Goal: Task Accomplishment & Management: Use online tool/utility

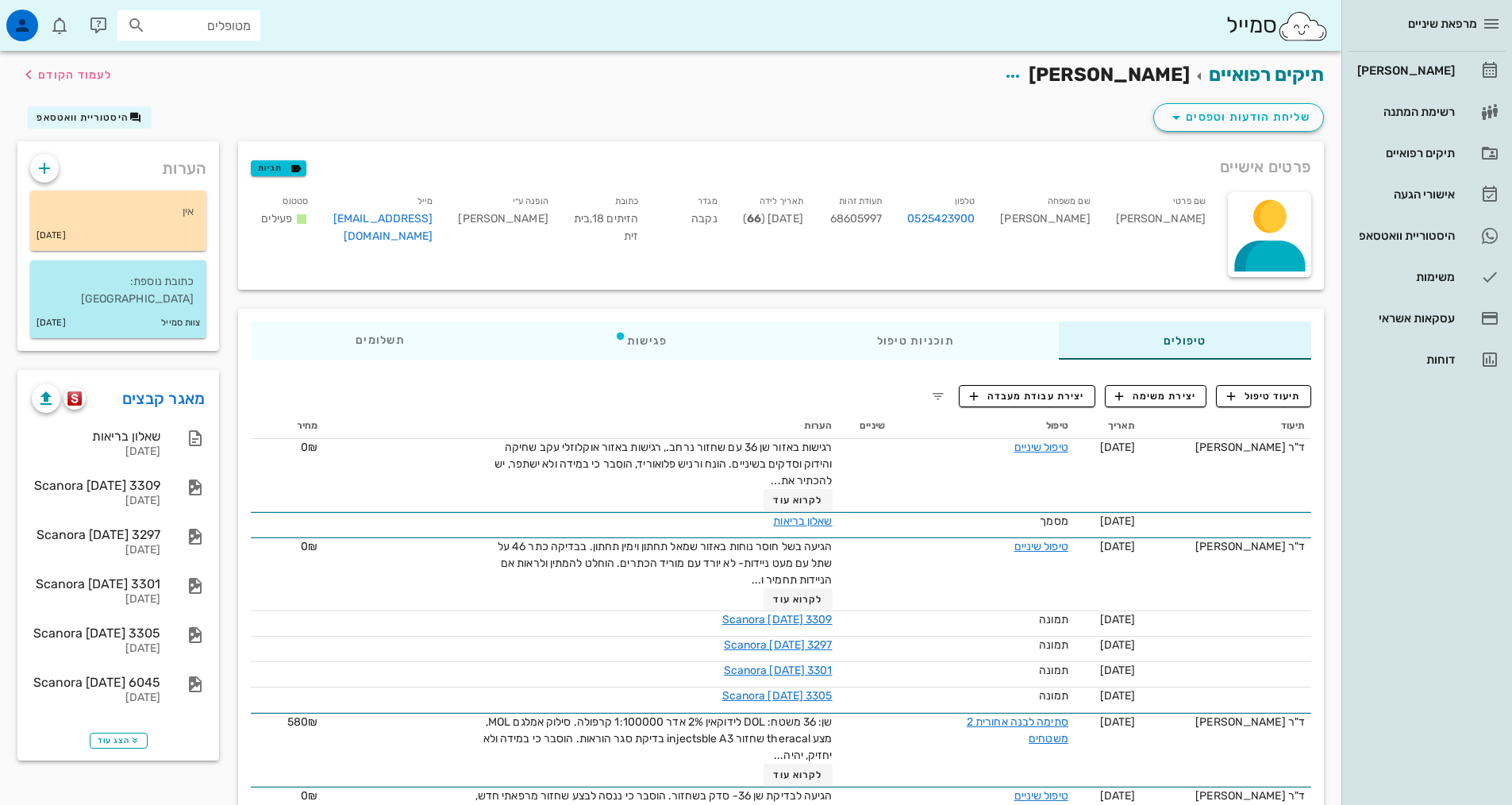
drag, startPoint x: 992, startPoint y: 290, endPoint x: 993, endPoint y: 276, distance: 14.0
click at [993, 290] on div "פרטים אישיים תגיות שם פרטי [PERSON_NAME] שם משפחה [PERSON_NAME] טלפון 052542390…" at bounding box center [781, 215] width 1105 height 167
click at [1250, 386] on button "תיעוד טיפול" at bounding box center [1263, 395] width 95 height 23
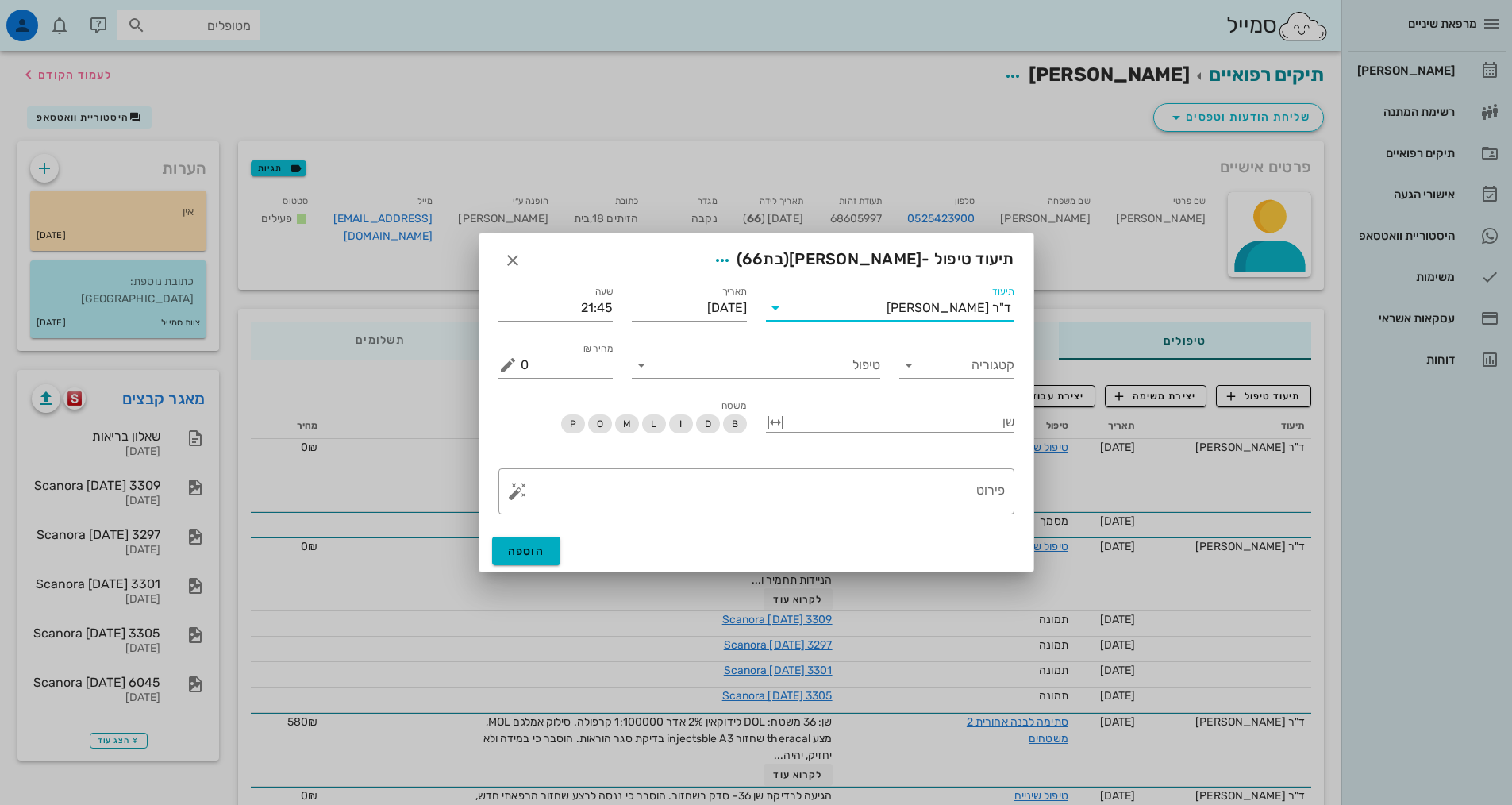
click at [850, 311] on input "תיעוד" at bounding box center [837, 308] width 98 height 25
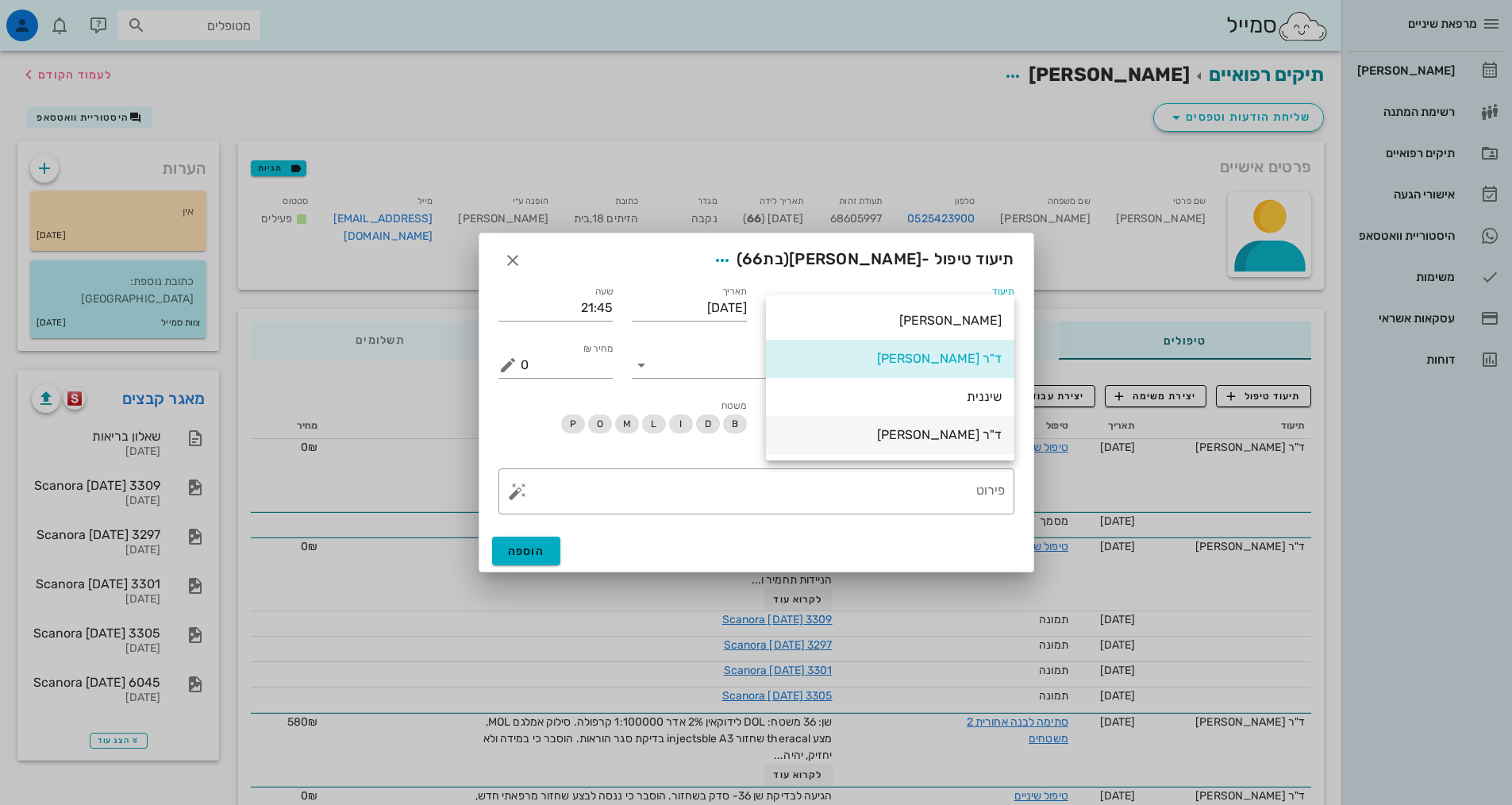
click at [877, 438] on div "ד"ר [PERSON_NAME]" at bounding box center [890, 434] width 223 height 15
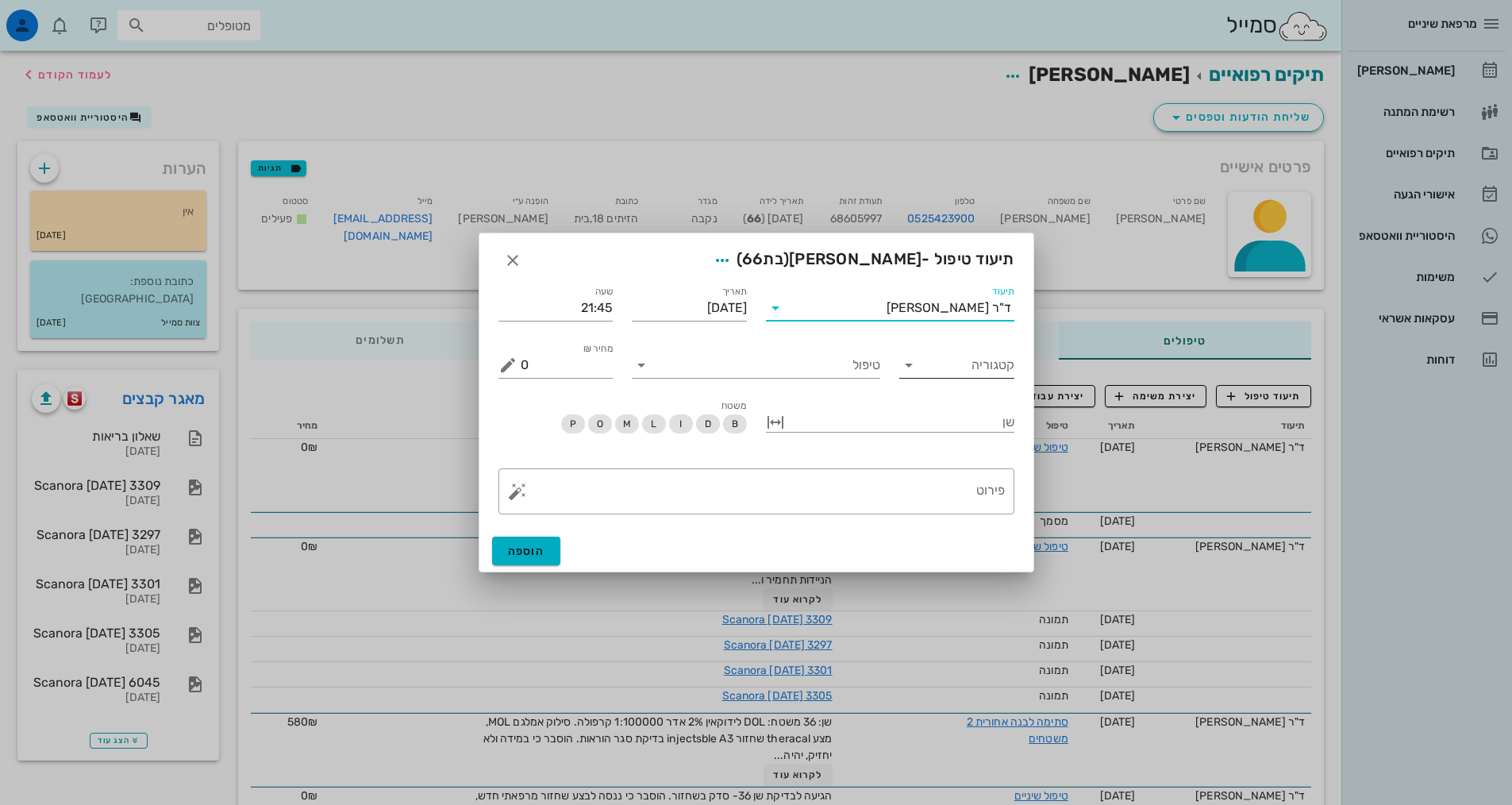
click at [937, 350] on div "קטגוריה" at bounding box center [956, 360] width 115 height 35
click at [951, 374] on input "קטגוריה" at bounding box center [970, 365] width 90 height 25
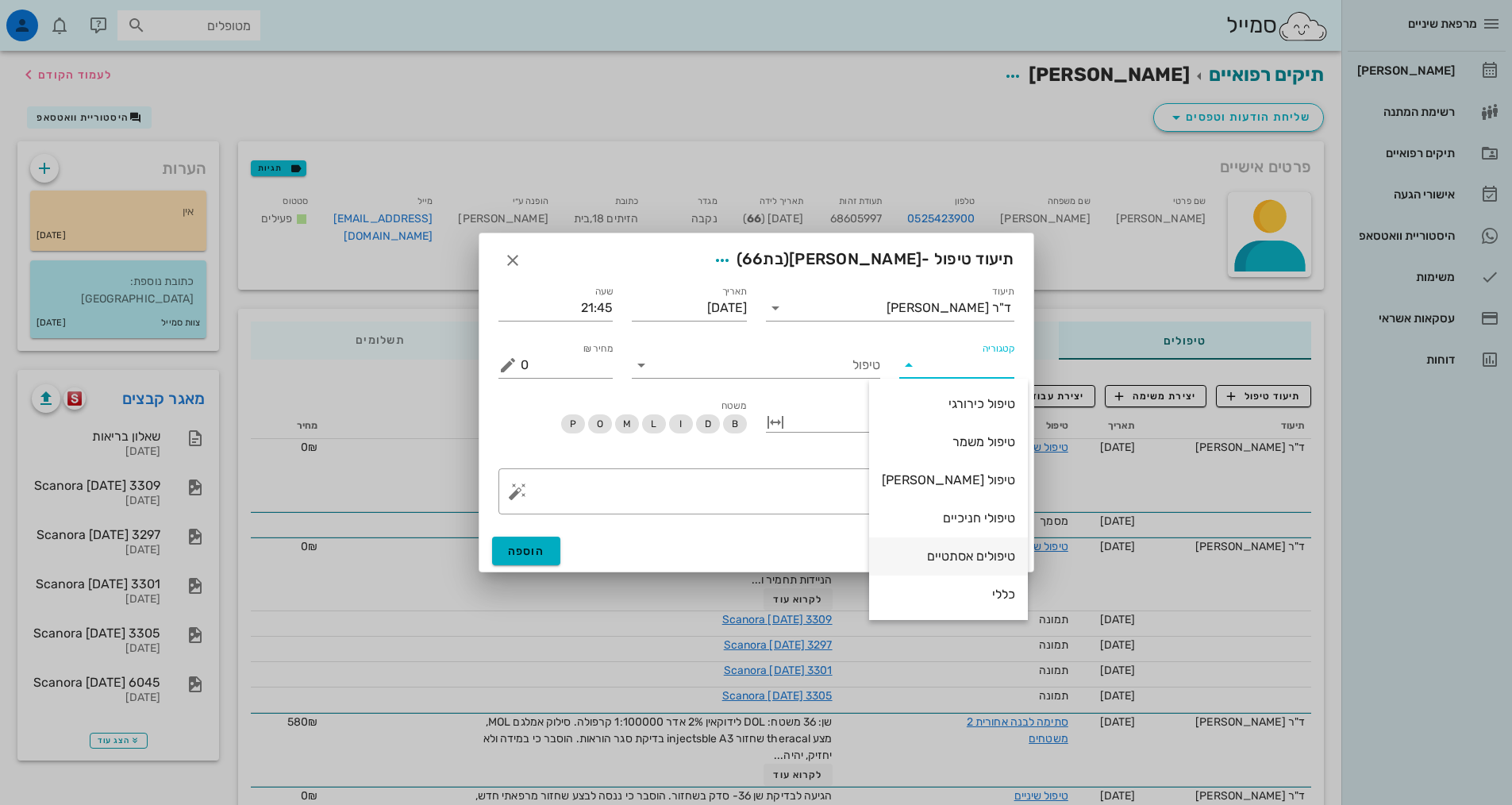
scroll to position [152, 0]
click at [989, 477] on div "פרותטיקה" at bounding box center [948, 479] width 133 height 15
type input "פרותטיקה"
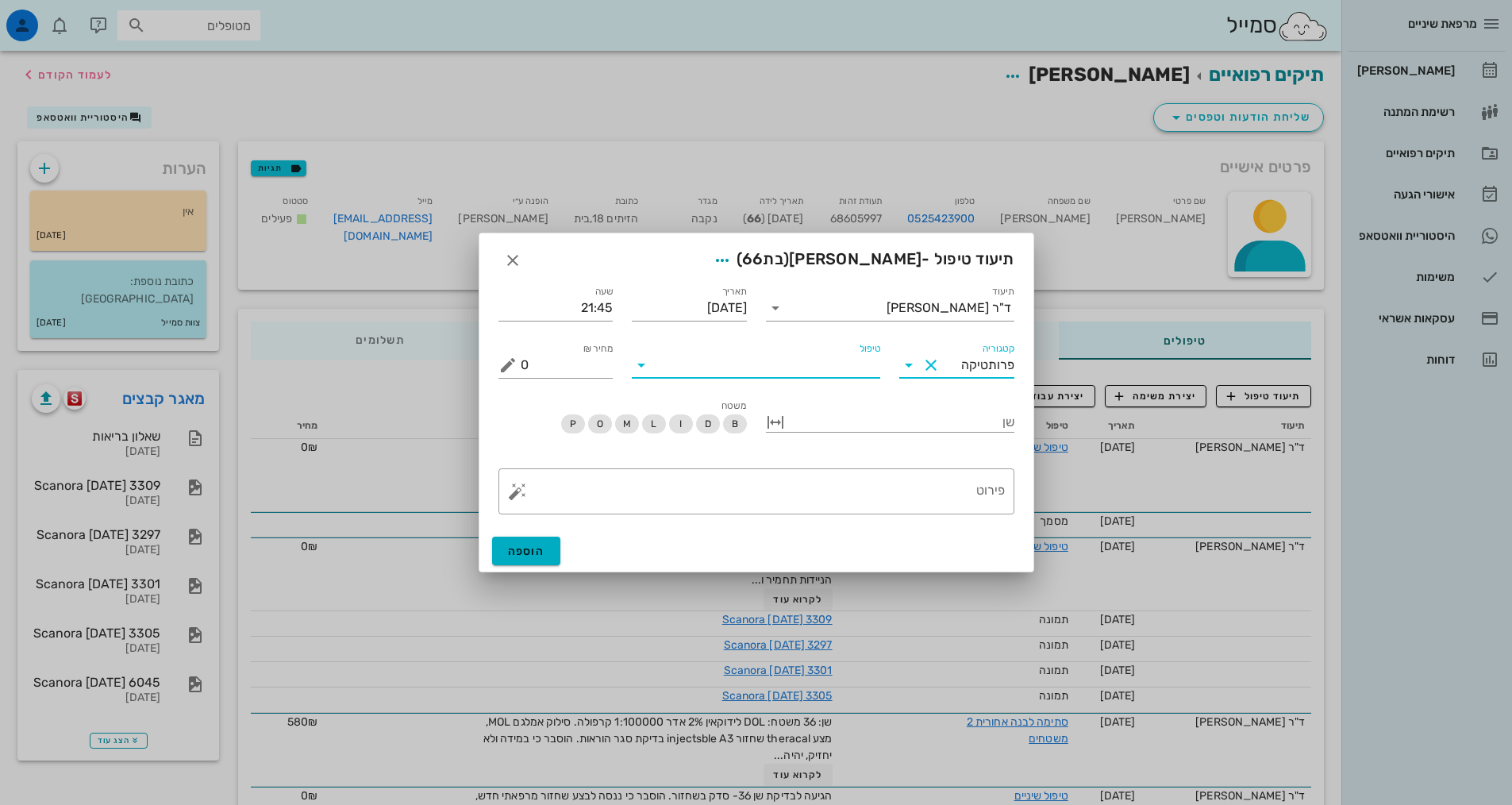
click at [855, 370] on input "טיפול" at bounding box center [766, 365] width 226 height 25
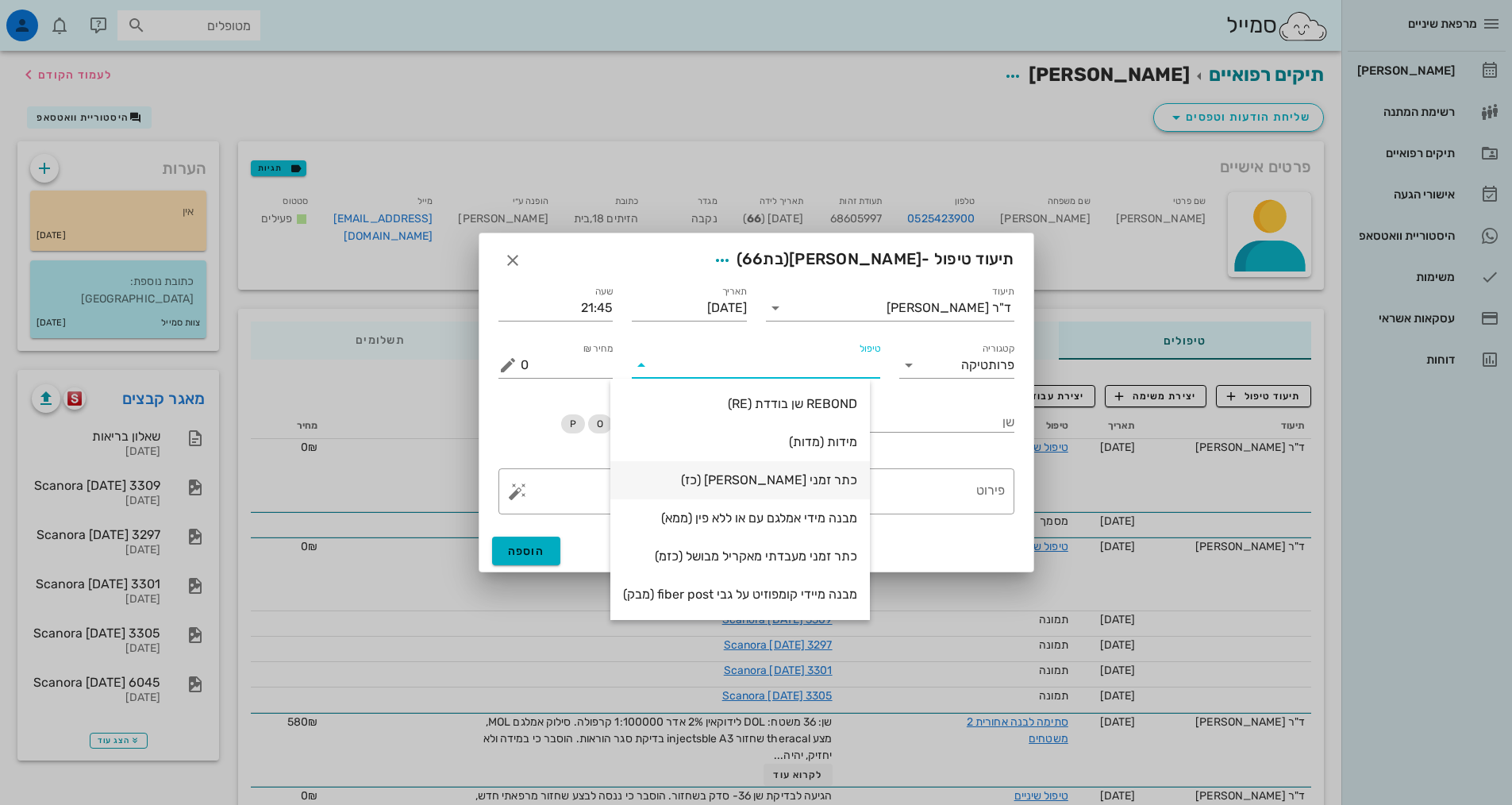
click at [799, 491] on div "כתר זמני [PERSON_NAME] (כז)" at bounding box center [740, 480] width 234 height 34
type input "750"
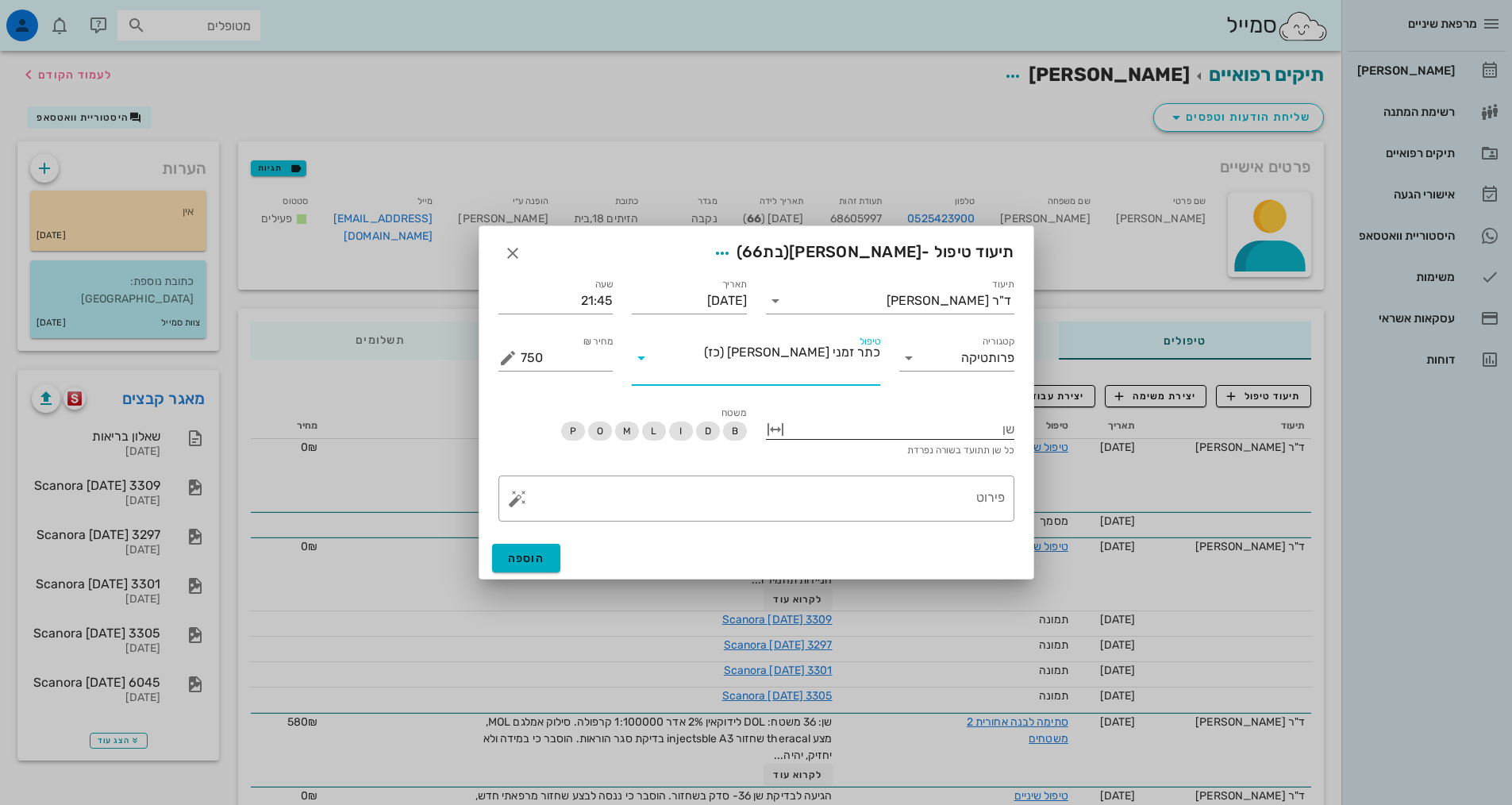
click at [982, 421] on div at bounding box center [901, 428] width 226 height 21
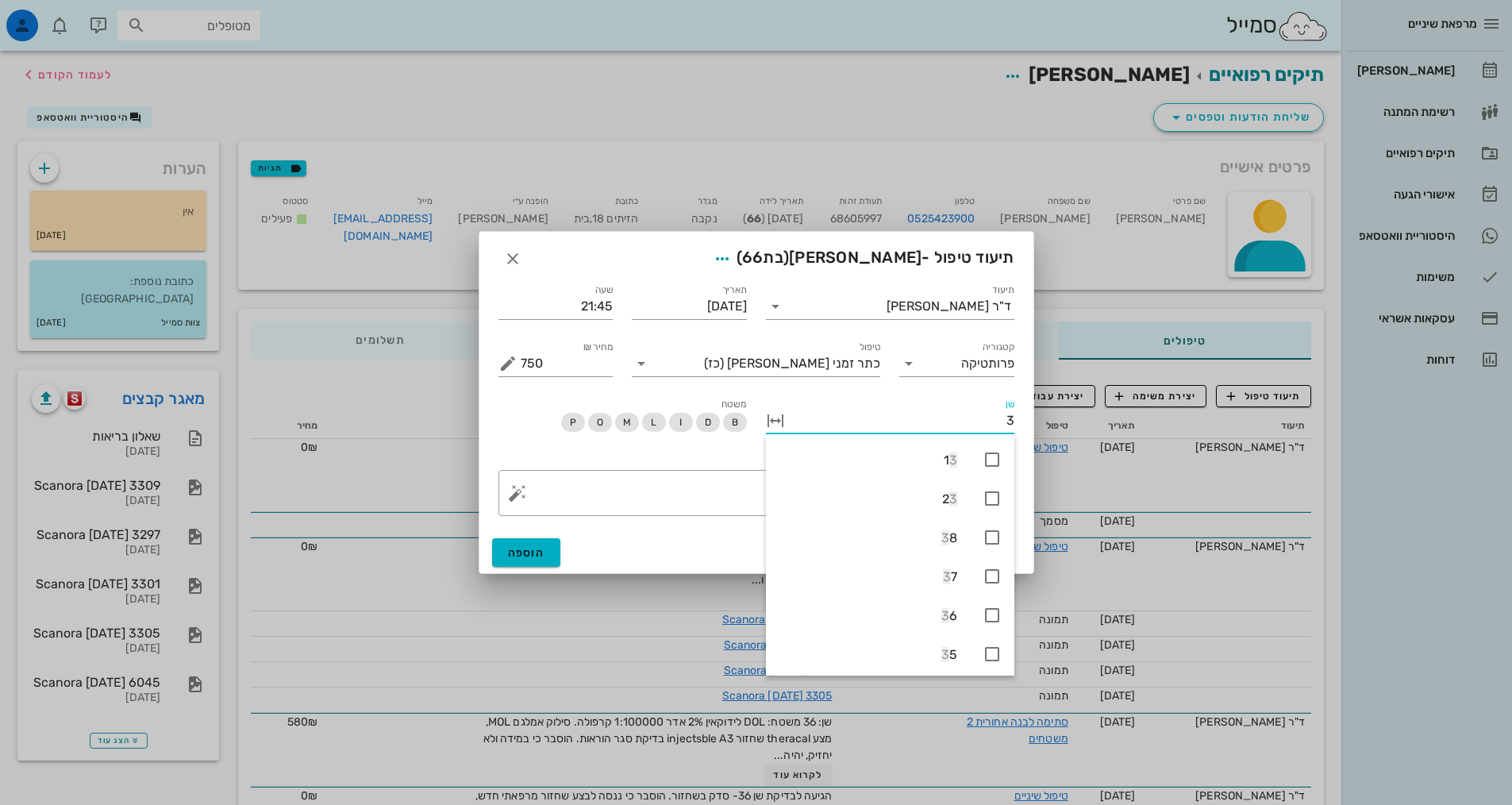
type input "36"
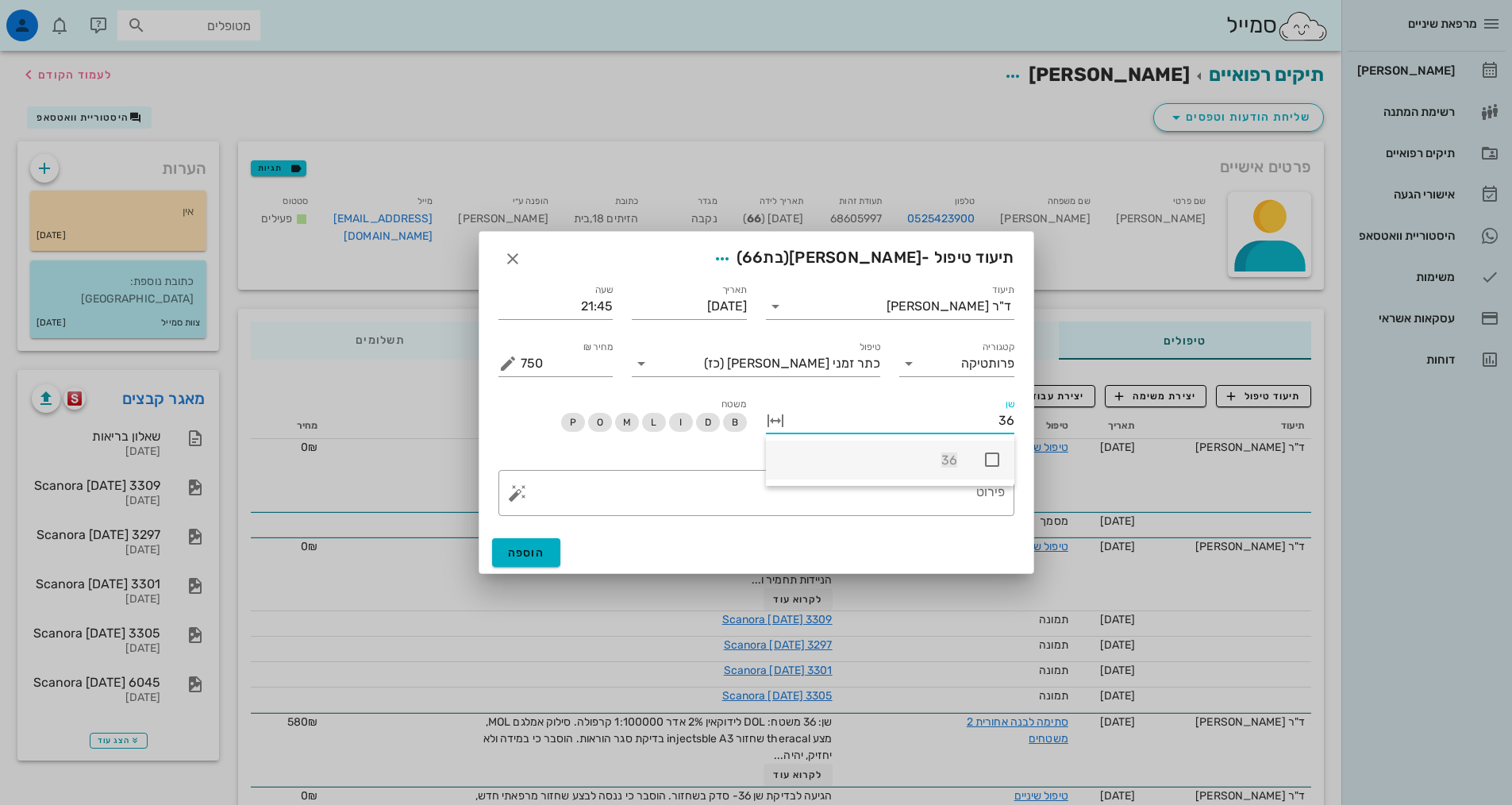
click at [993, 464] on icon at bounding box center [991, 459] width 19 height 19
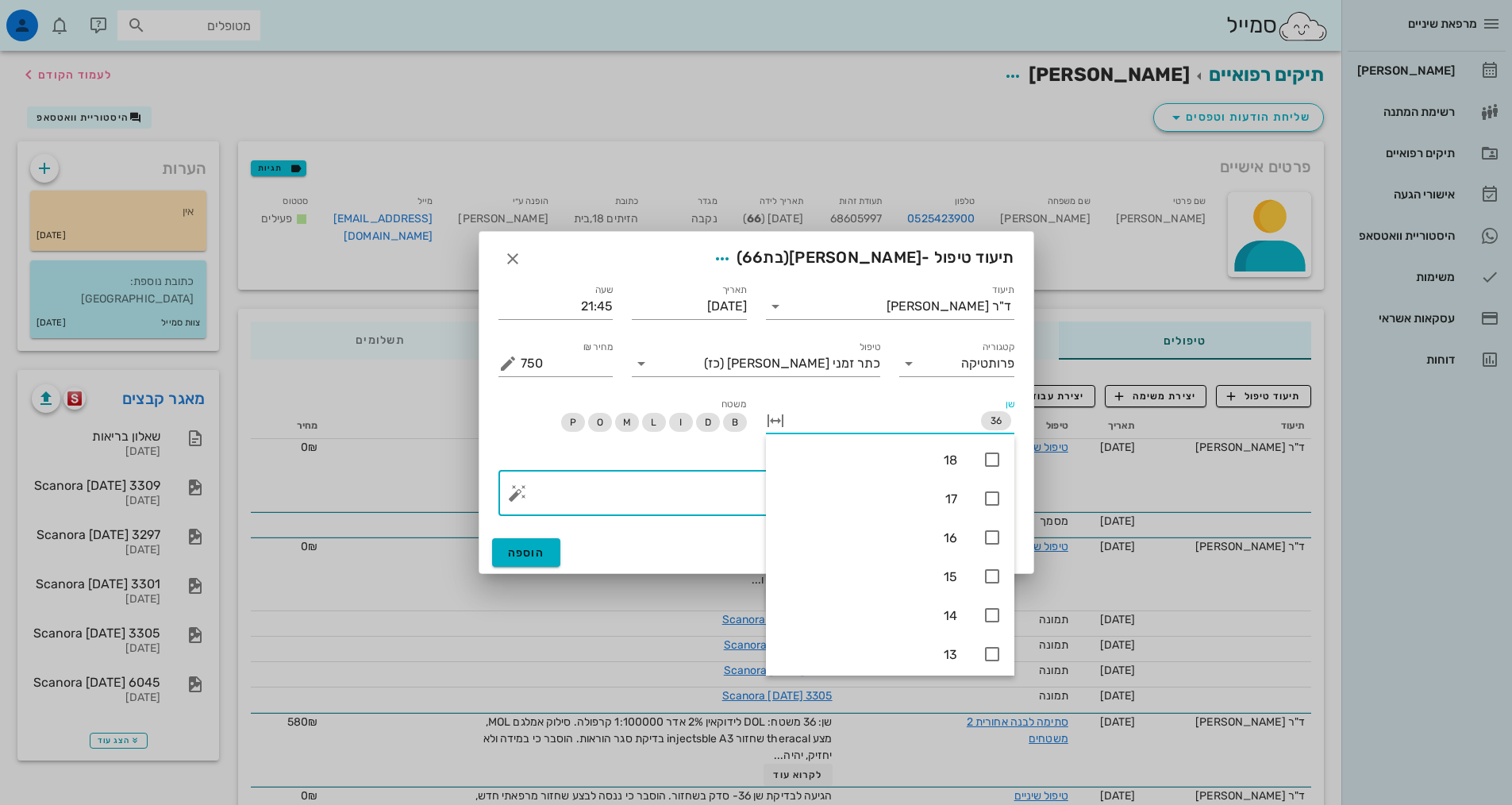
click at [729, 510] on textarea "פירוט" at bounding box center [763, 496] width 484 height 38
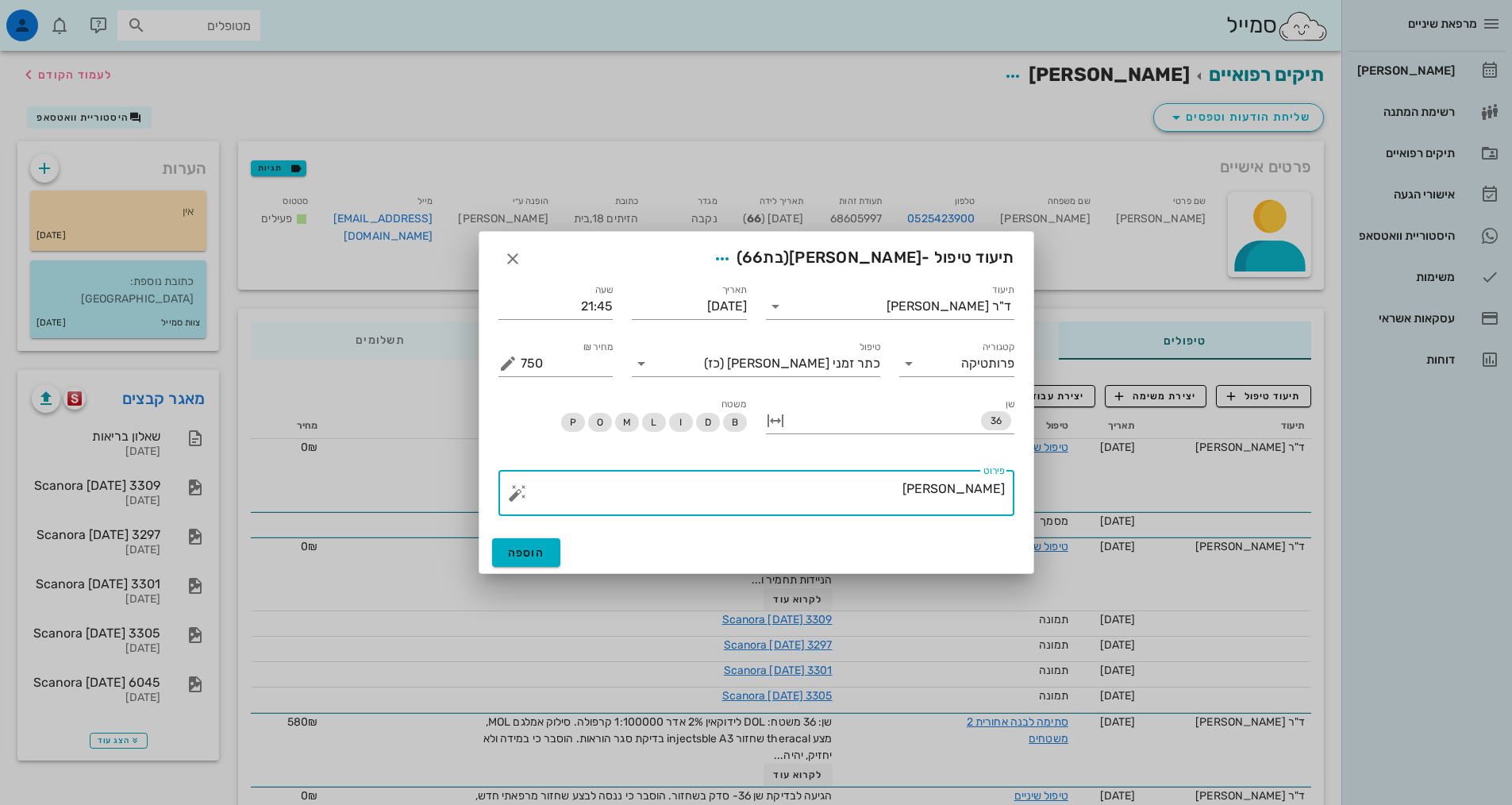
type textarea "ל"
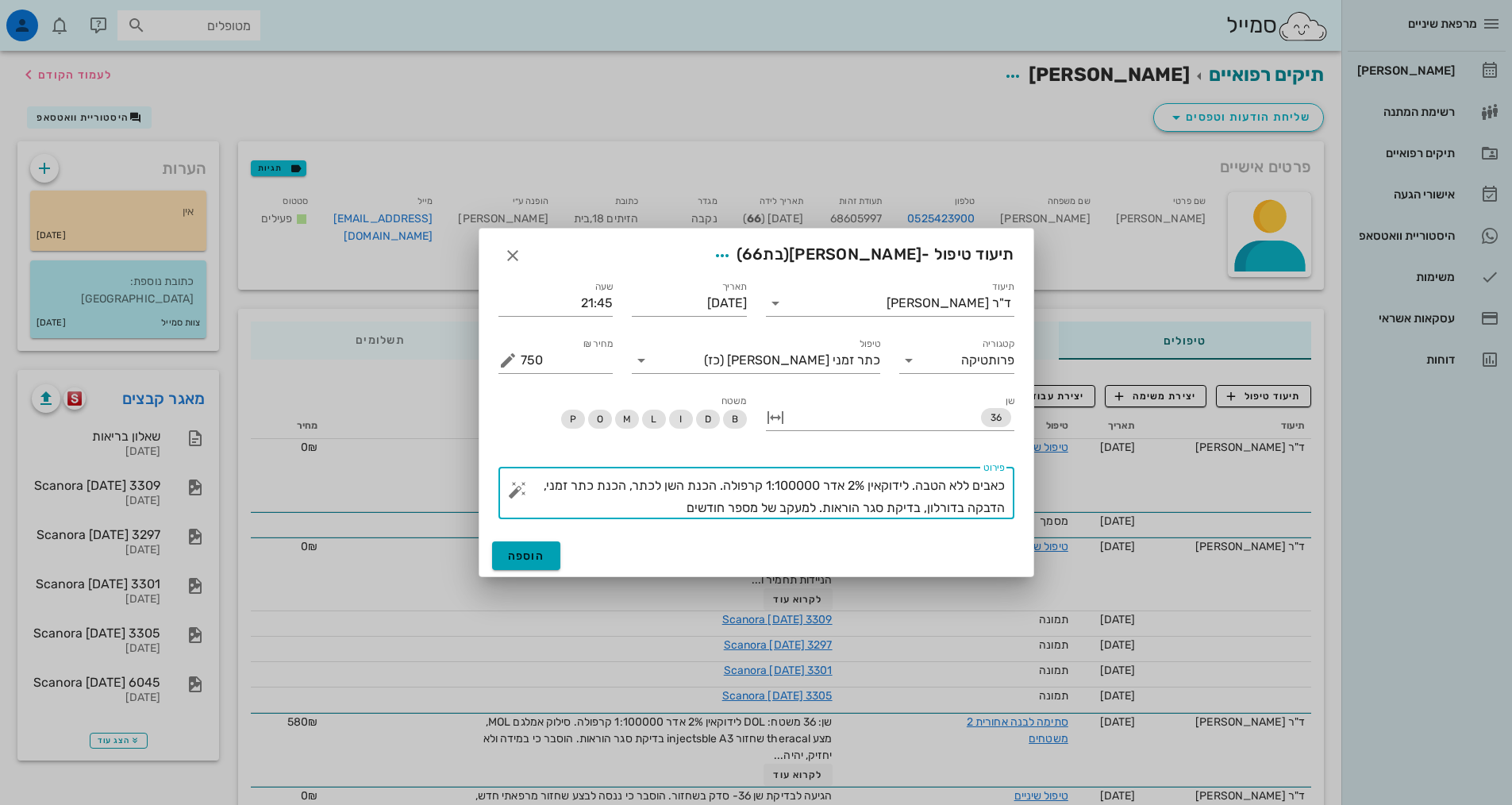
type textarea "כאבים ללא הטבה. לידוקאין 2% אדר 1:100000 קרפולה. הכנת השן לכתר, הכנת כתר זמני, …"
click at [538, 547] on button "הוספה" at bounding box center [526, 556] width 69 height 29
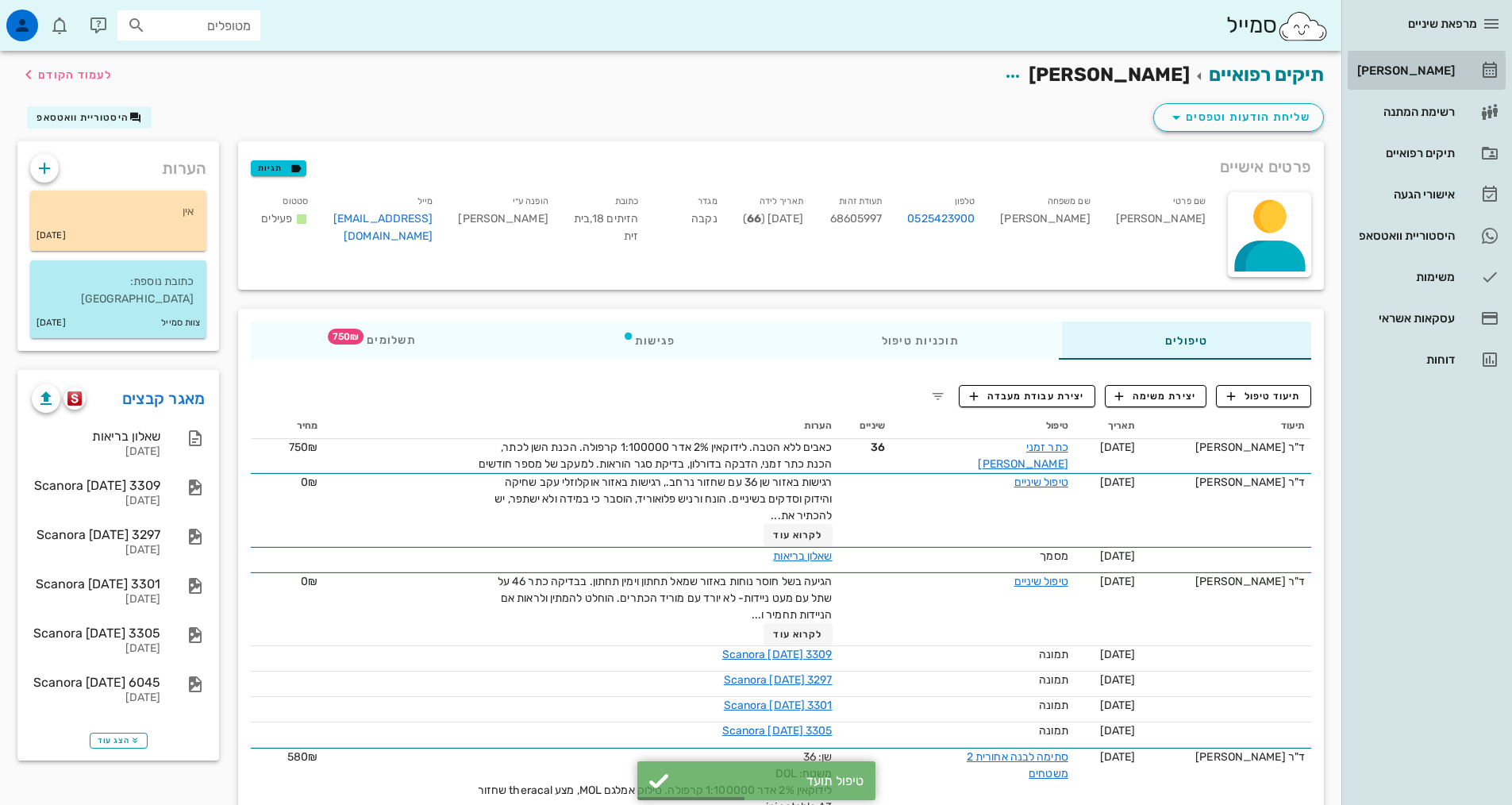
click at [1408, 70] on div "[PERSON_NAME]" at bounding box center [1404, 70] width 101 height 13
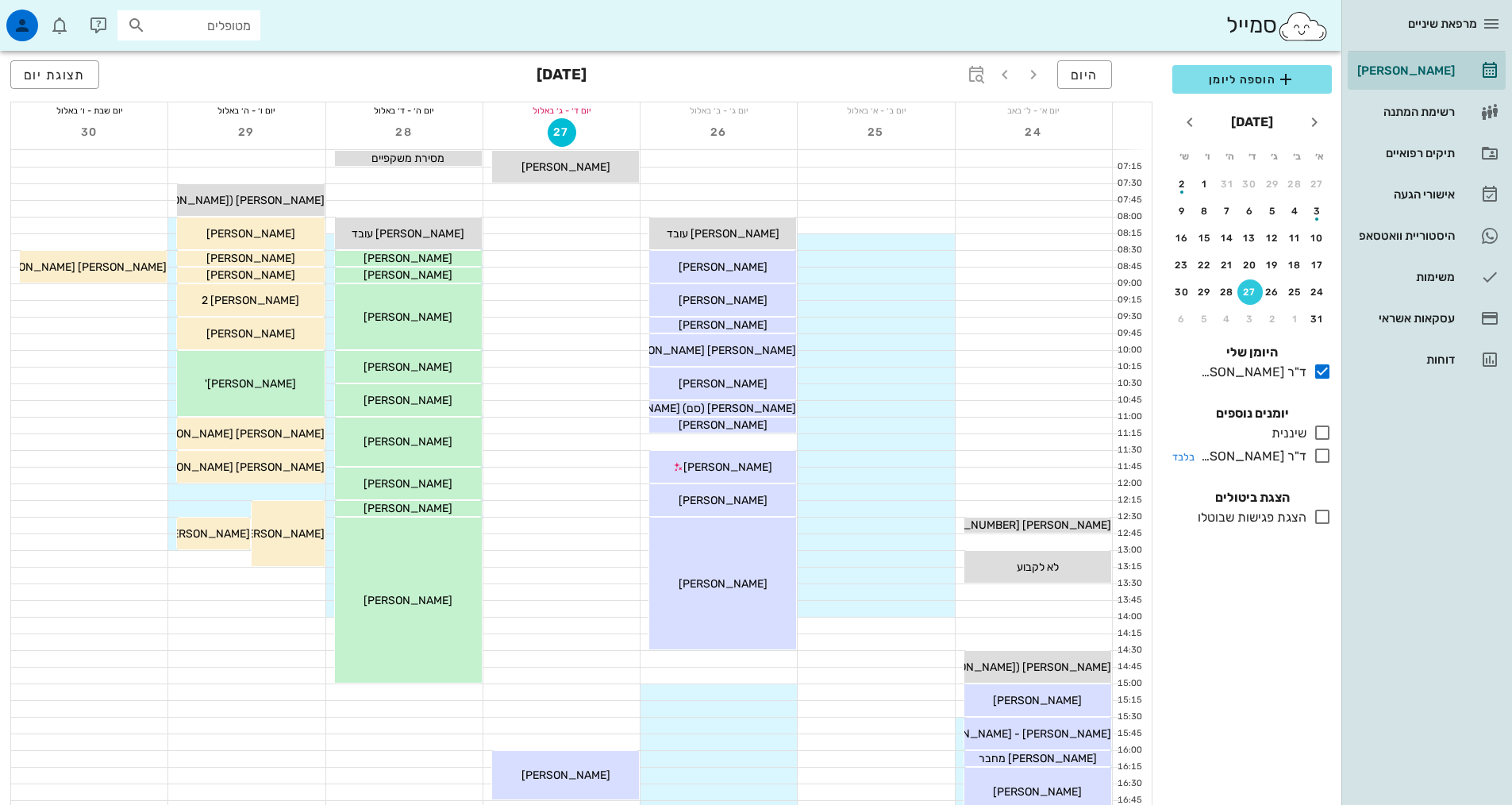
click at [1328, 461] on icon at bounding box center [1322, 455] width 19 height 19
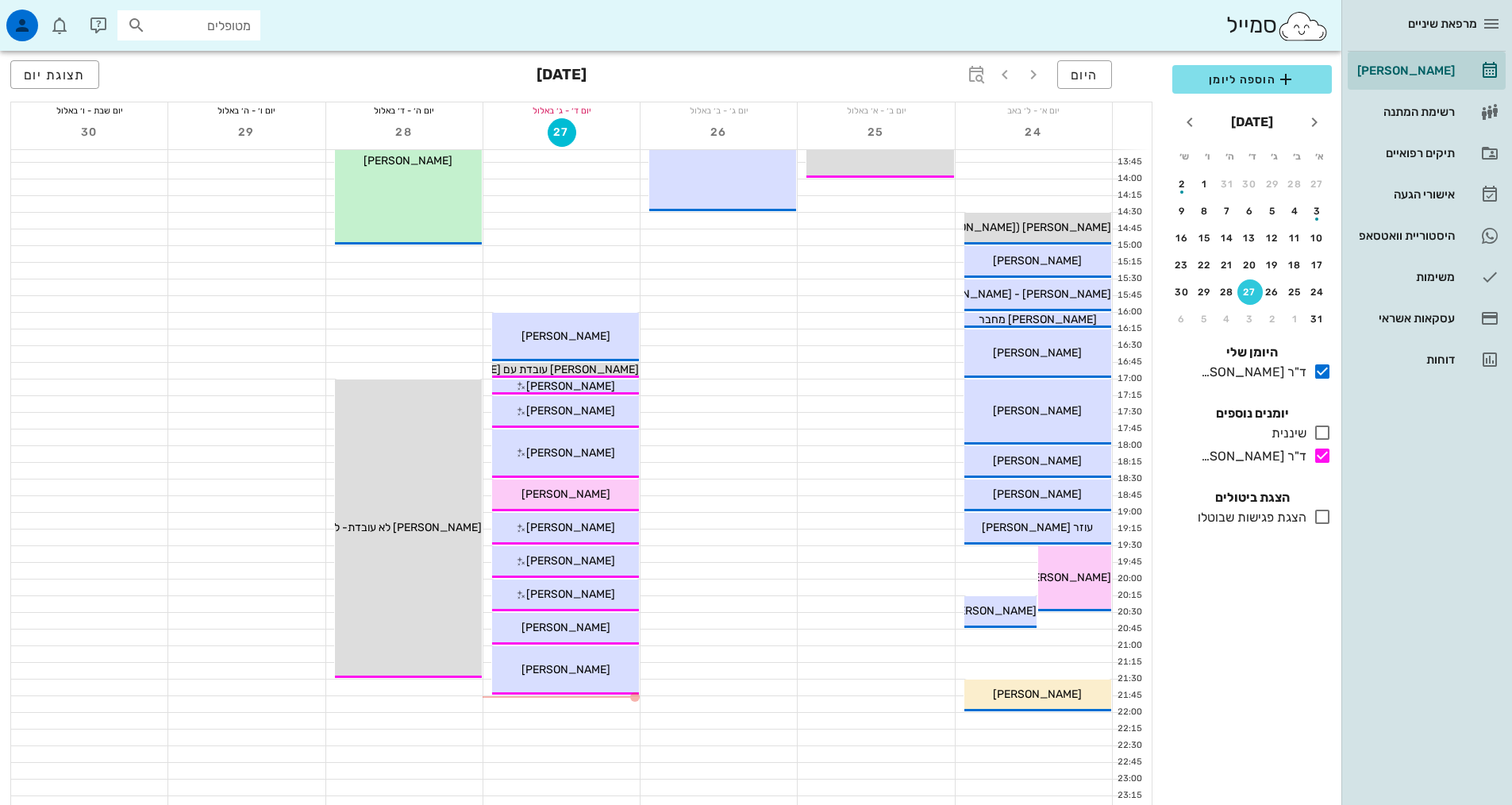
scroll to position [478, 0]
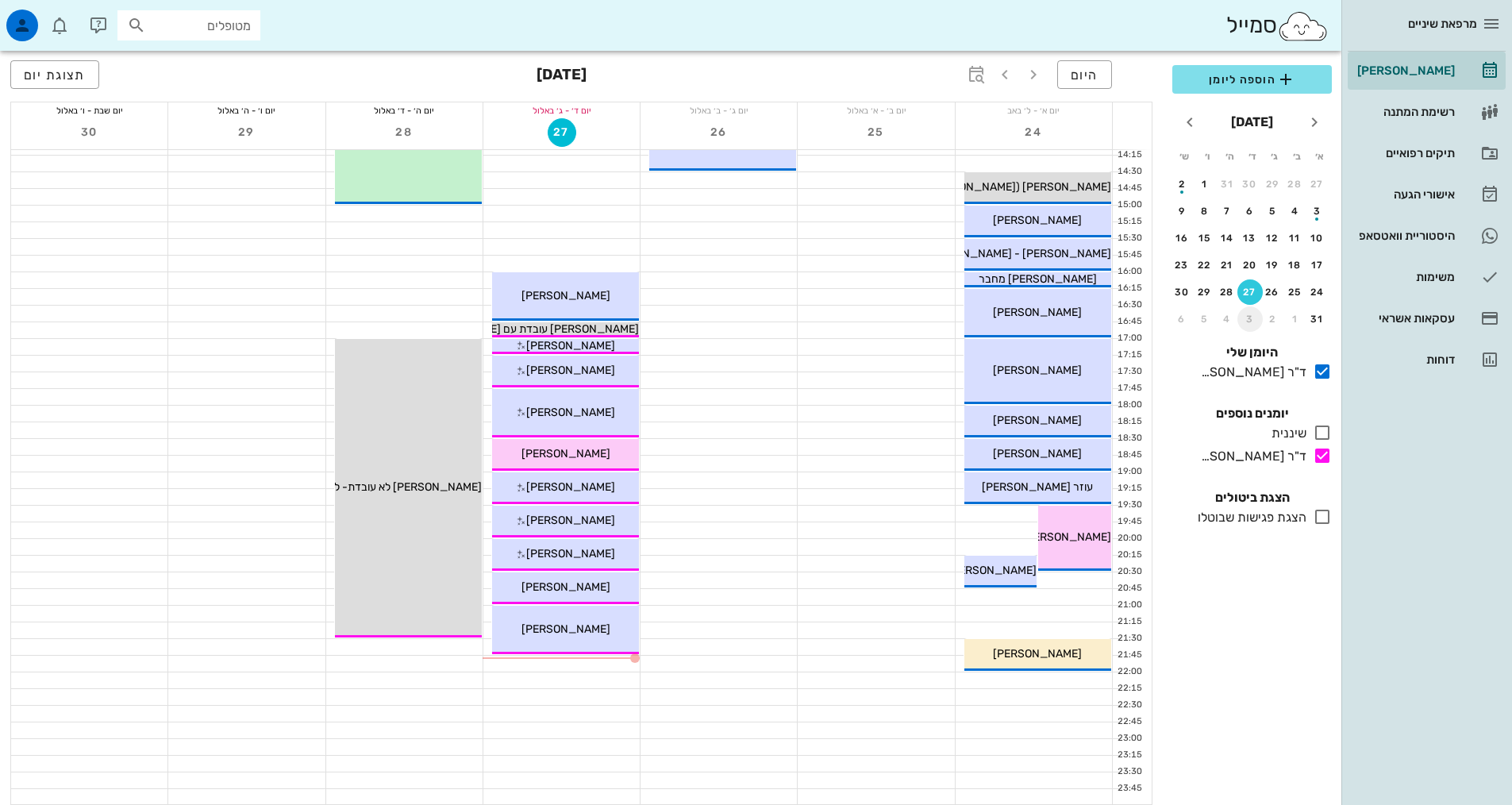
click at [1245, 321] on div "3" at bounding box center [1250, 319] width 25 height 11
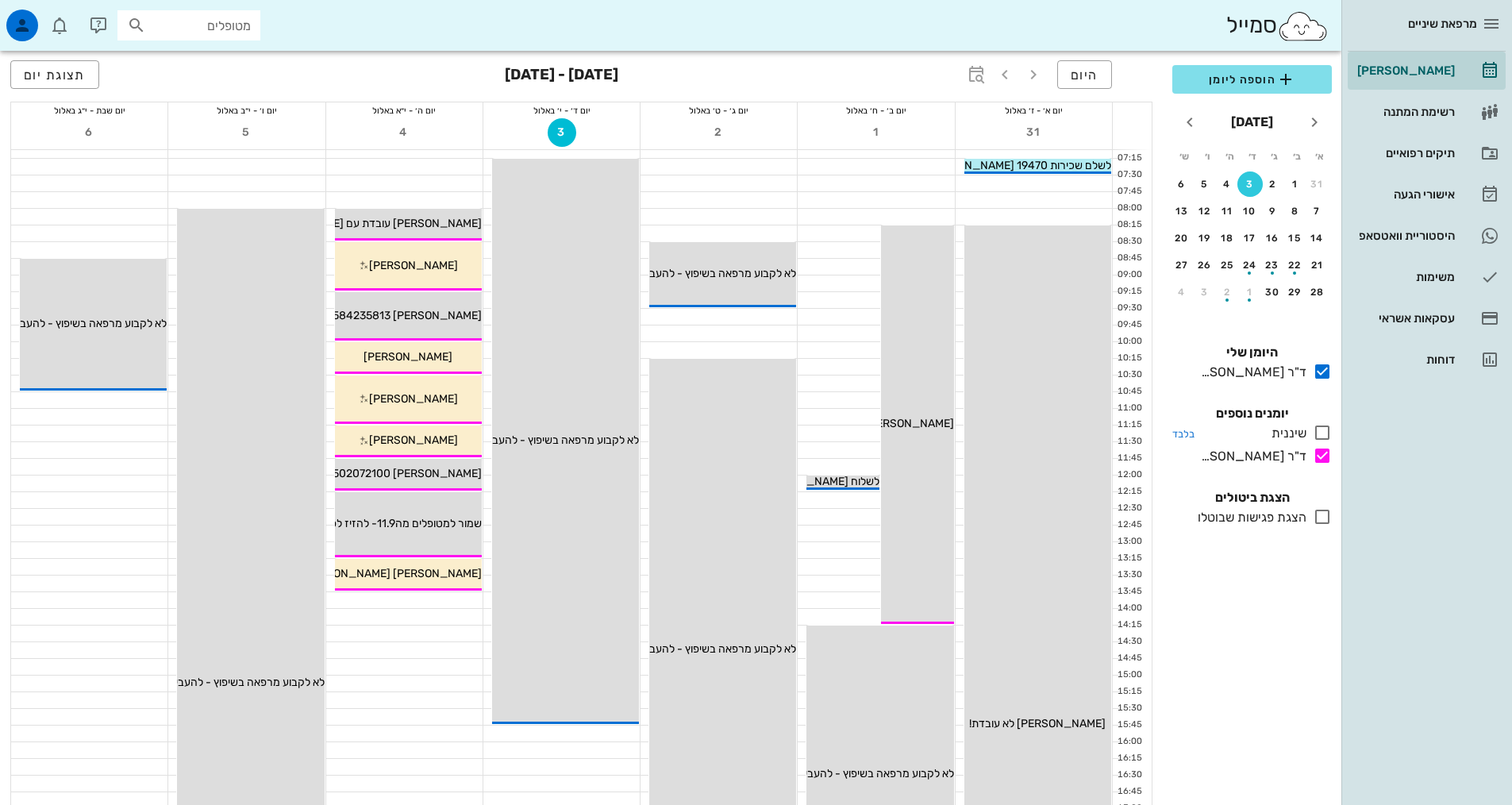
scroll to position [3, 0]
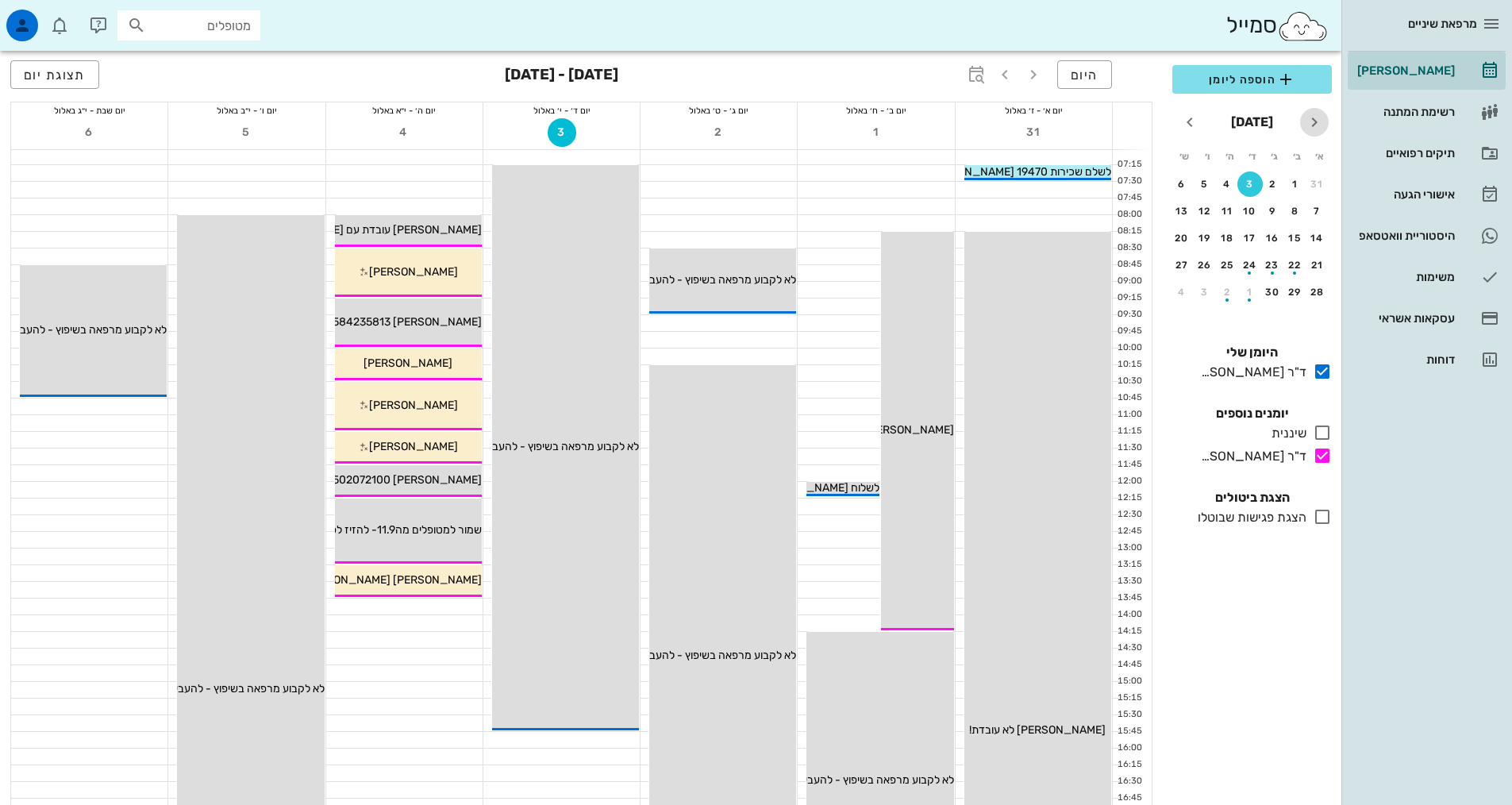
click at [1313, 131] on icon "חודש שעבר" at bounding box center [1314, 122] width 19 height 19
click at [1251, 292] on div "27" at bounding box center [1250, 292] width 23 height 11
